Goal: Navigation & Orientation: Find specific page/section

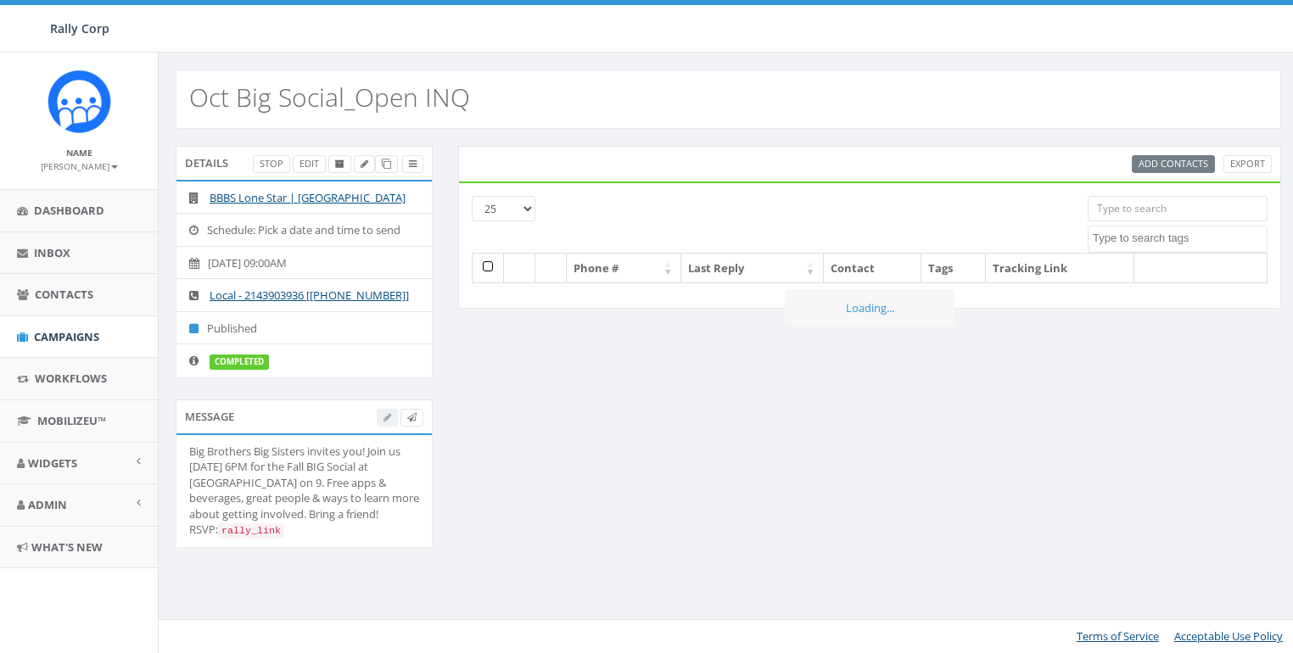
select select
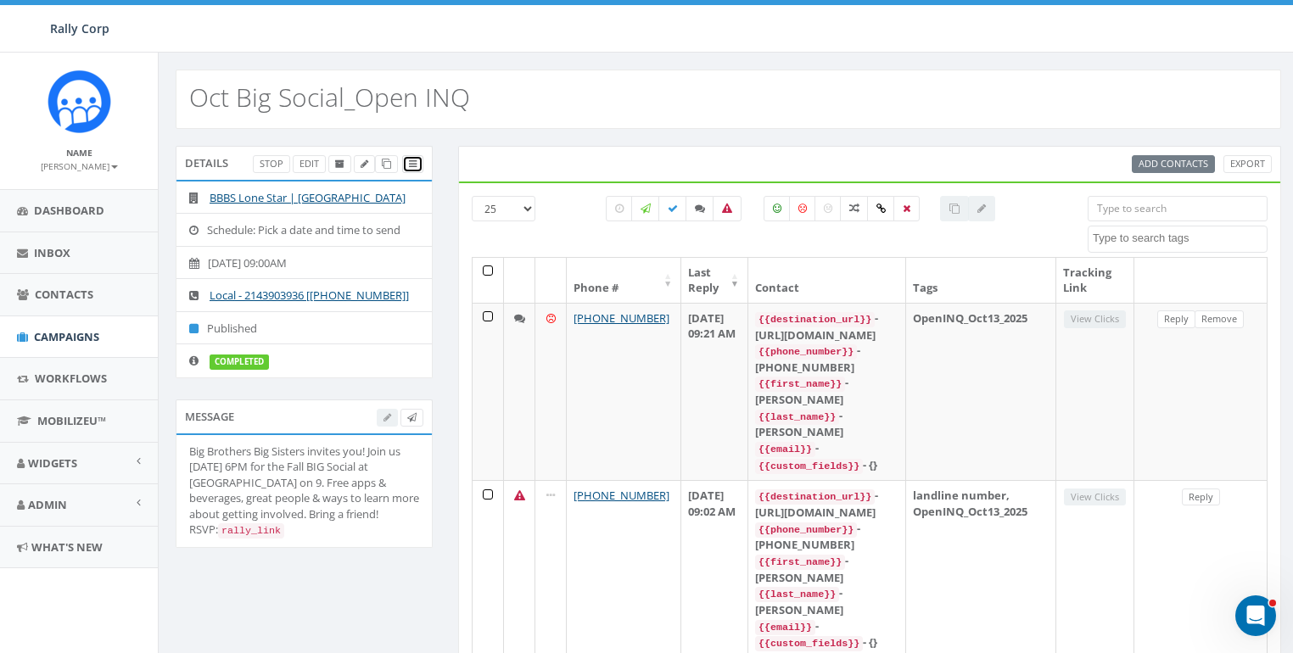
click at [417, 159] on icon at bounding box center [413, 163] width 8 height 9
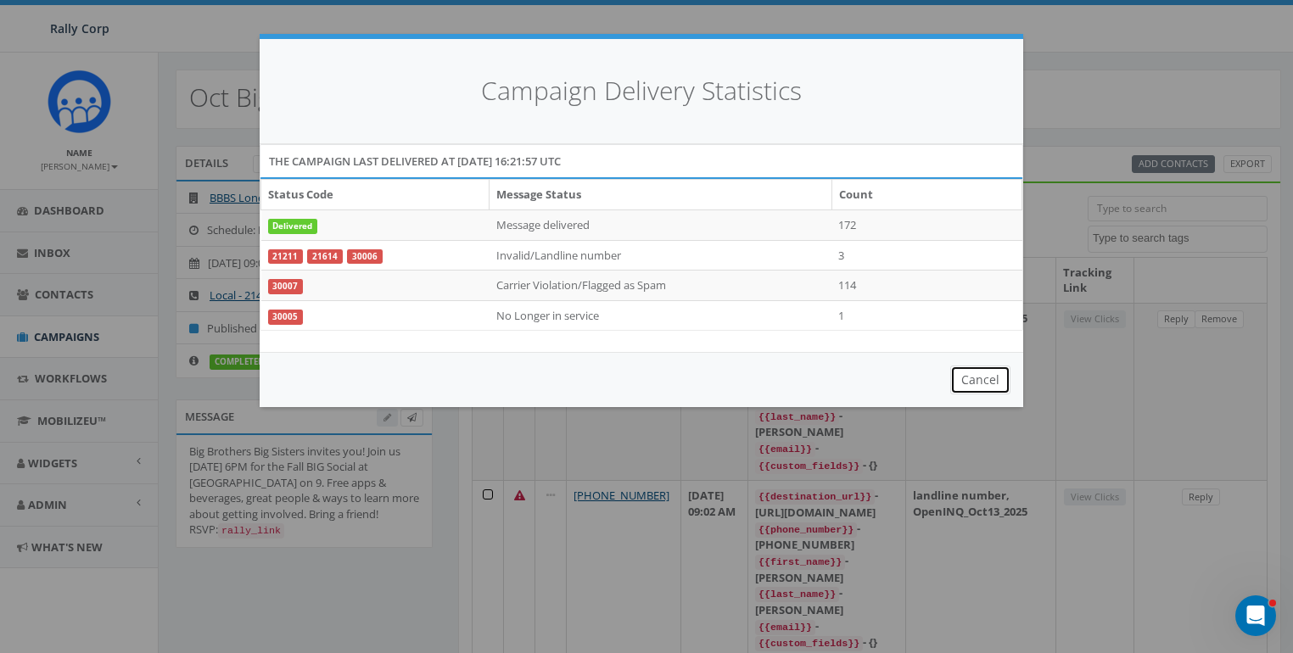
click at [967, 382] on button "Cancel" at bounding box center [980, 380] width 60 height 29
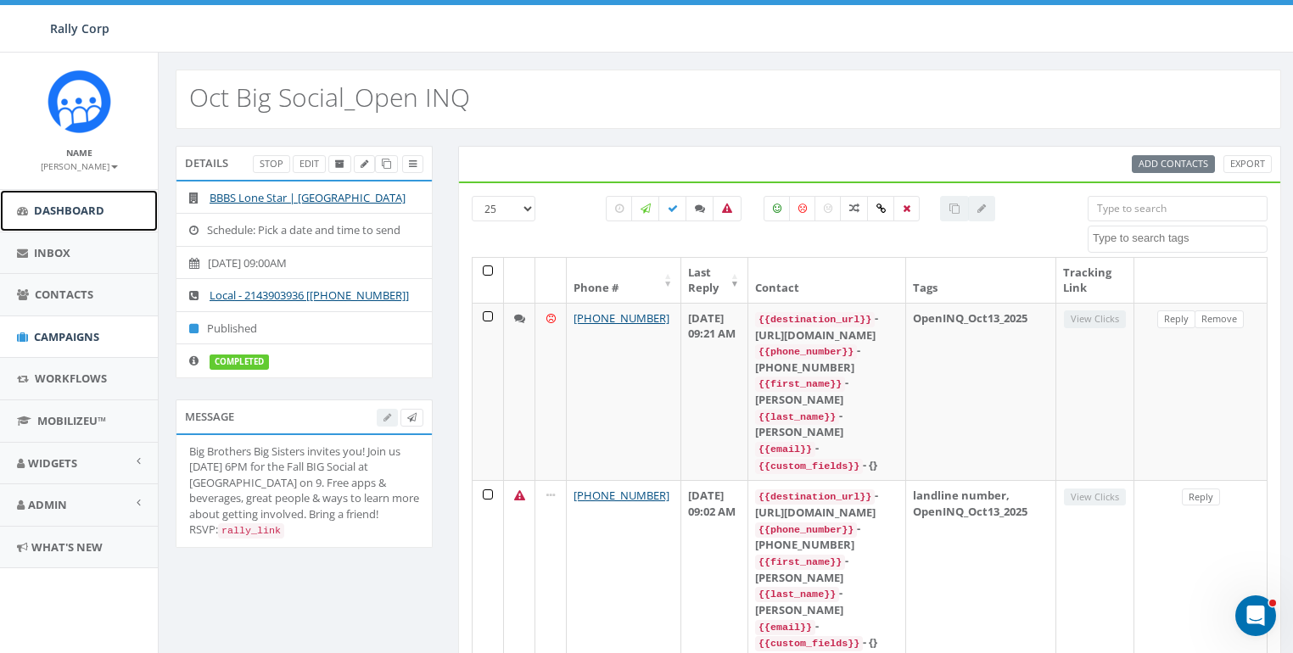
click at [63, 211] on span "Dashboard" at bounding box center [69, 210] width 70 height 15
